Goal: Information Seeking & Learning: Learn about a topic

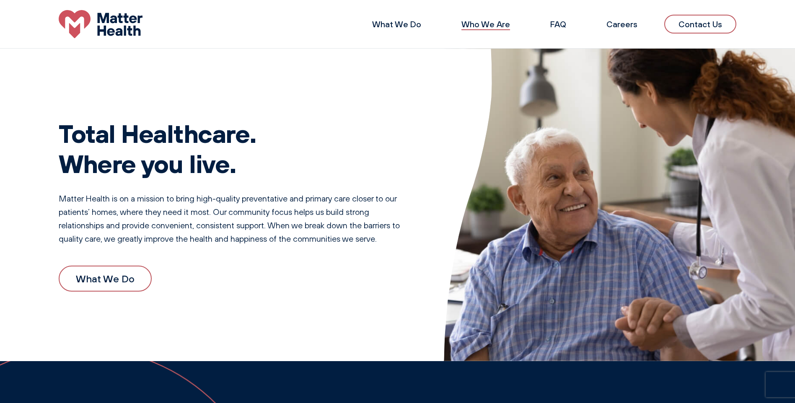
click at [478, 27] on link "Who We Are" at bounding box center [485, 24] width 49 height 10
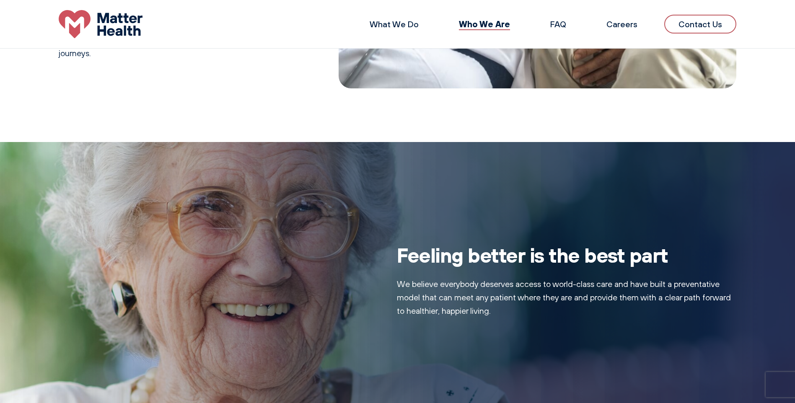
scroll to position [286, 0]
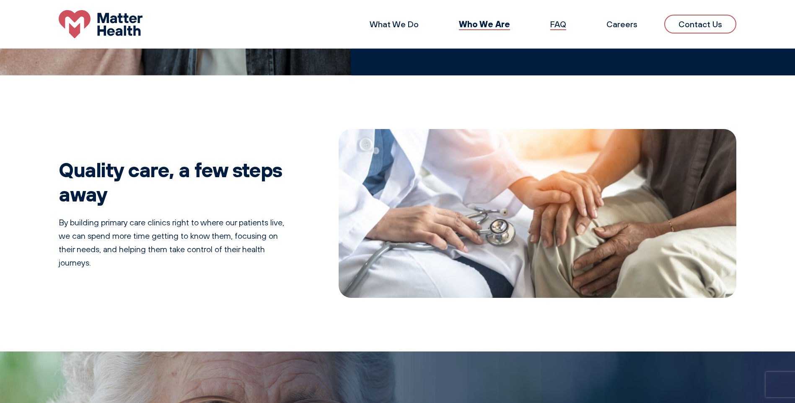
click at [562, 28] on link "FAQ" at bounding box center [558, 24] width 16 height 10
